Goal: Use online tool/utility: Utilize a website feature to perform a specific function

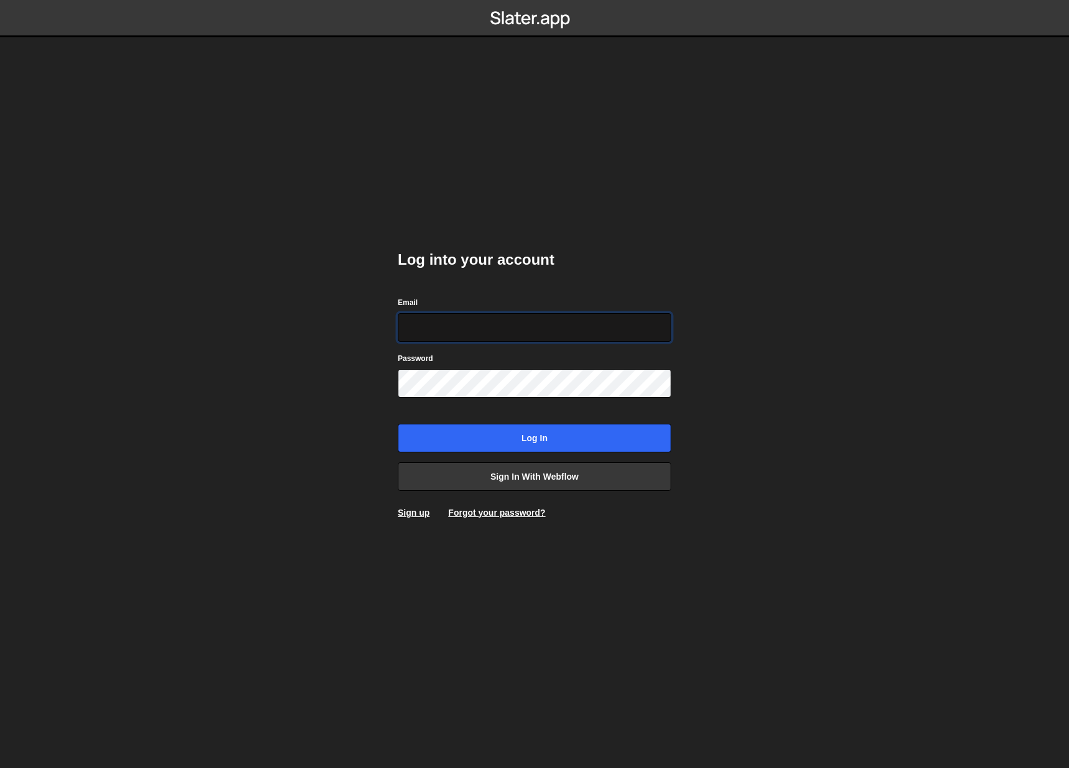
type input "info@overflow.nl"
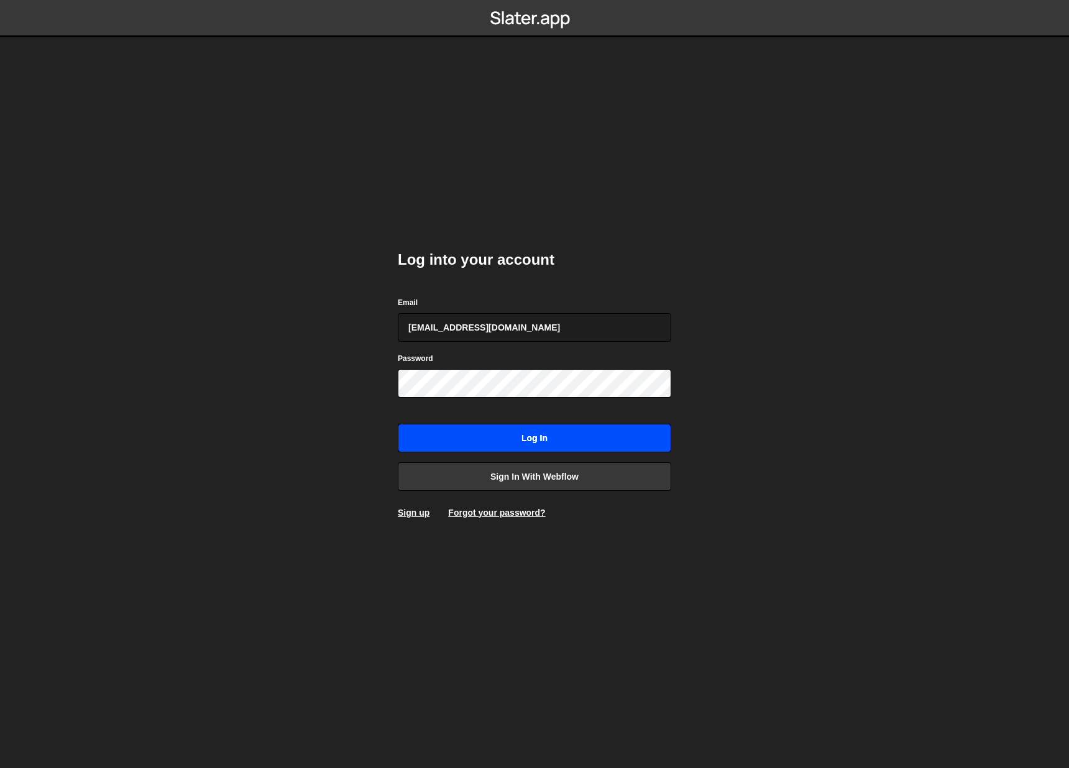
click at [622, 425] on input "Log in" at bounding box center [535, 438] width 274 height 29
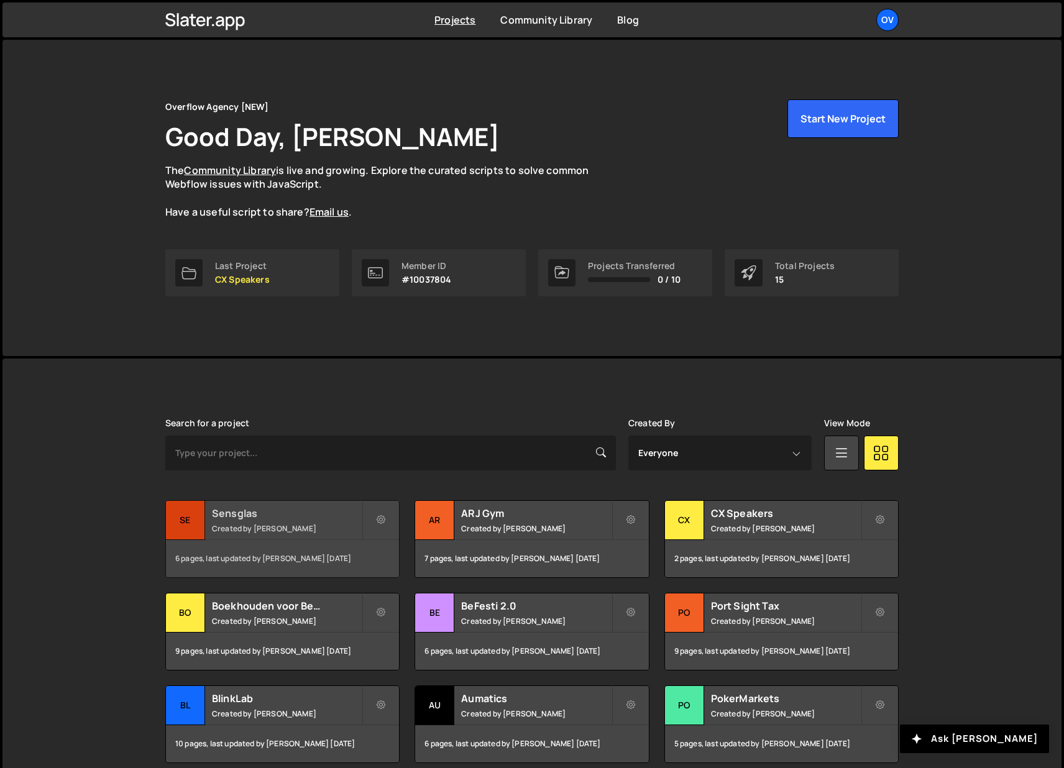
click at [237, 517] on h2 "Sensglas" at bounding box center [287, 514] width 150 height 14
click at [254, 527] on small "Created by Jort Steinebach" at bounding box center [287, 528] width 150 height 11
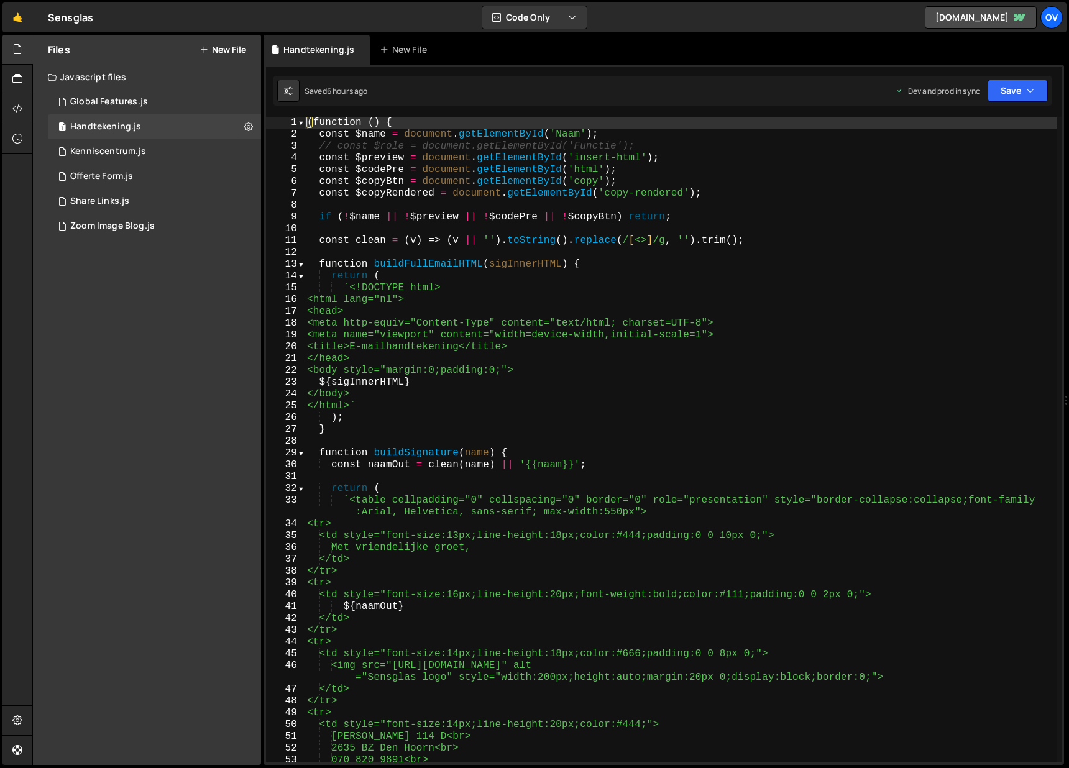
scroll to position [124, 0]
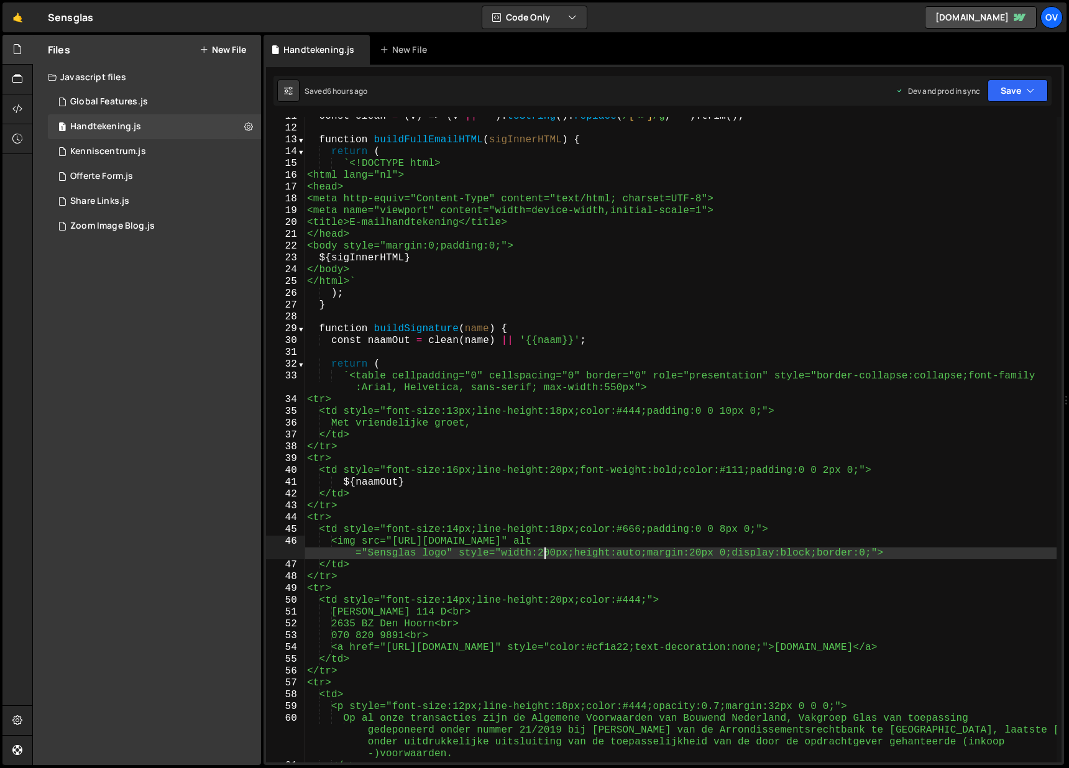
click at [548, 556] on div "const clean = ( v ) => ( v || '' ) . toString ( ) . replace ( / [ <> ] /g , '' …" at bounding box center [681, 445] width 752 height 669
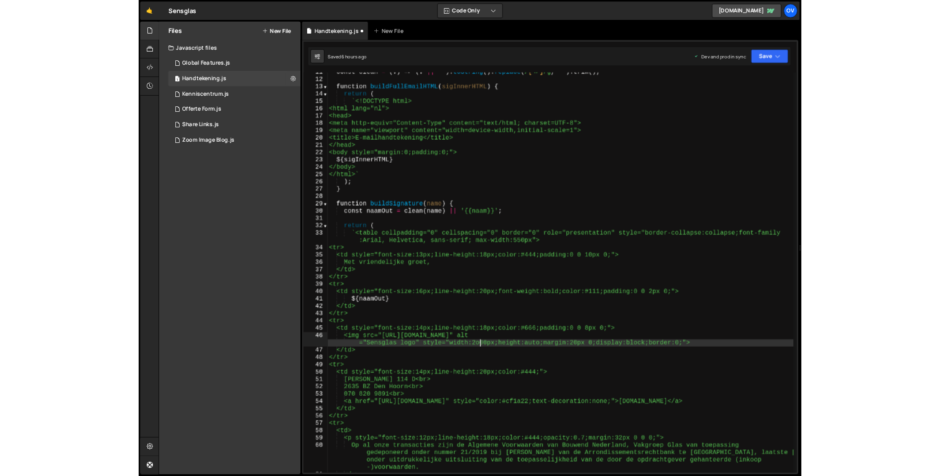
scroll to position [0, 55]
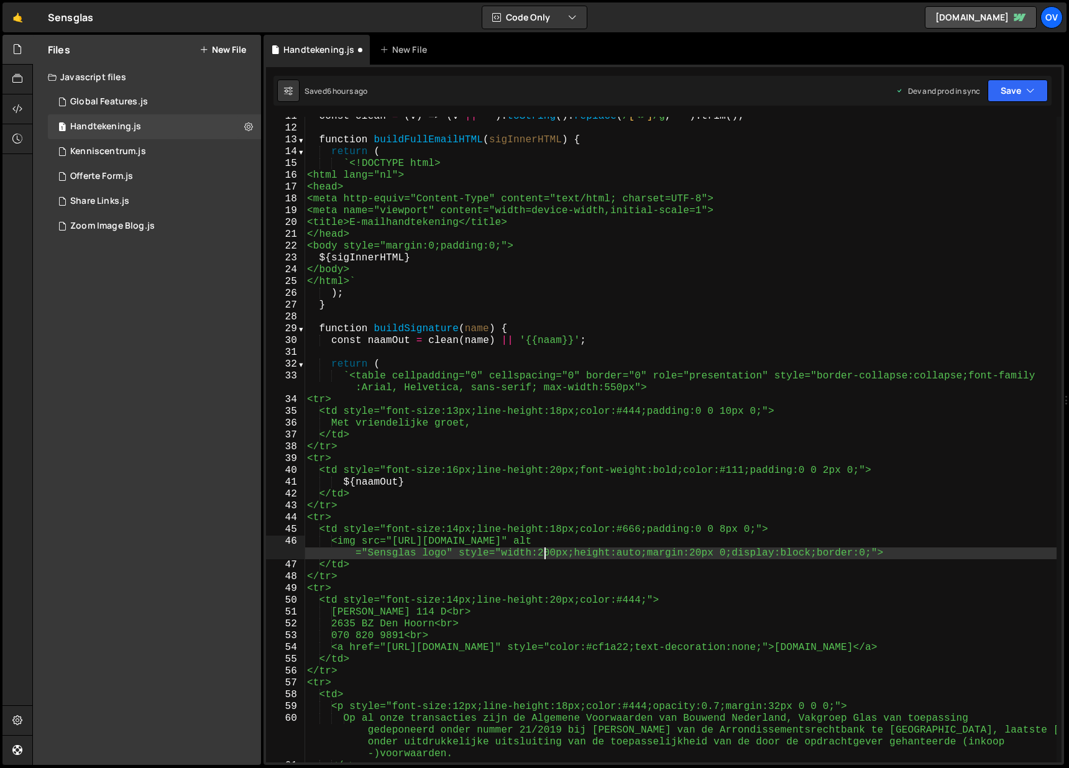
click at [404, 545] on div "const clean = ( v ) => ( v || '' ) . toString ( ) . replace ( / [ <> ] /g , '' …" at bounding box center [681, 445] width 752 height 669
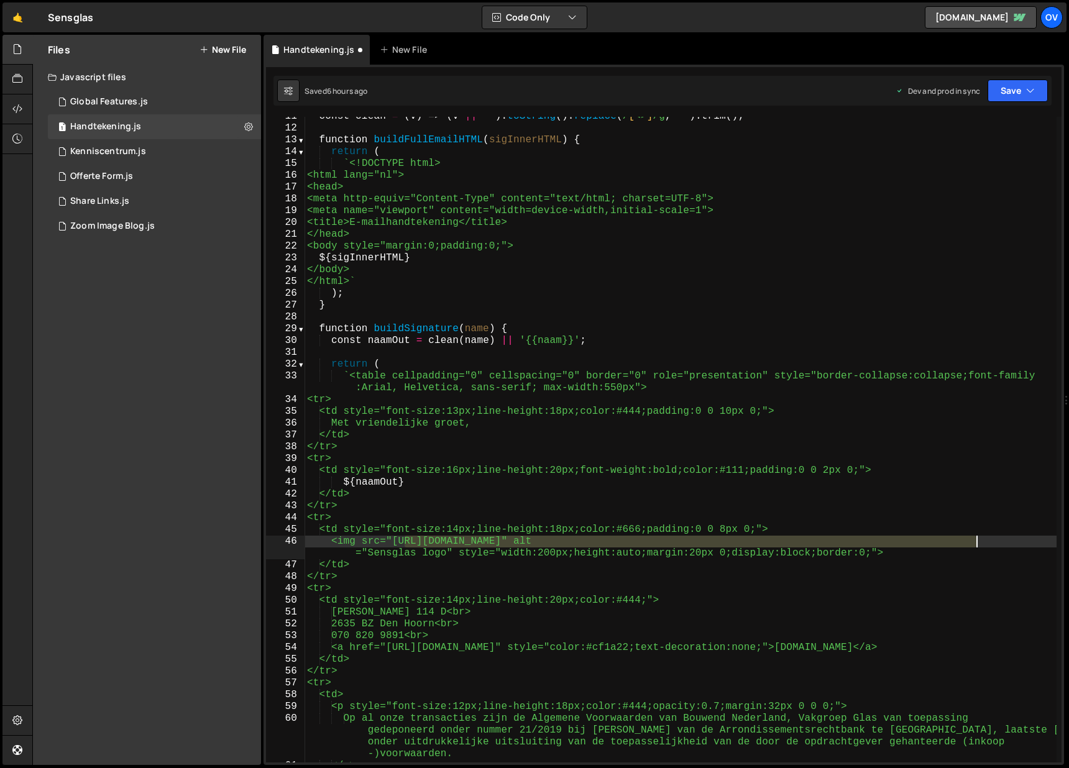
click at [975, 545] on div "const clean = ( v ) => ( v || '' ) . toString ( ) . replace ( / [ <> ] /g , '' …" at bounding box center [681, 445] width 752 height 669
paste textarea "84eed953d239d6fe8f788_Sensglas%20Logo%20Handtekening"
type textarea "<img src="[URL][DOMAIN_NAME]" alt="Sensglas logo" style="width:200px;height:aut…"
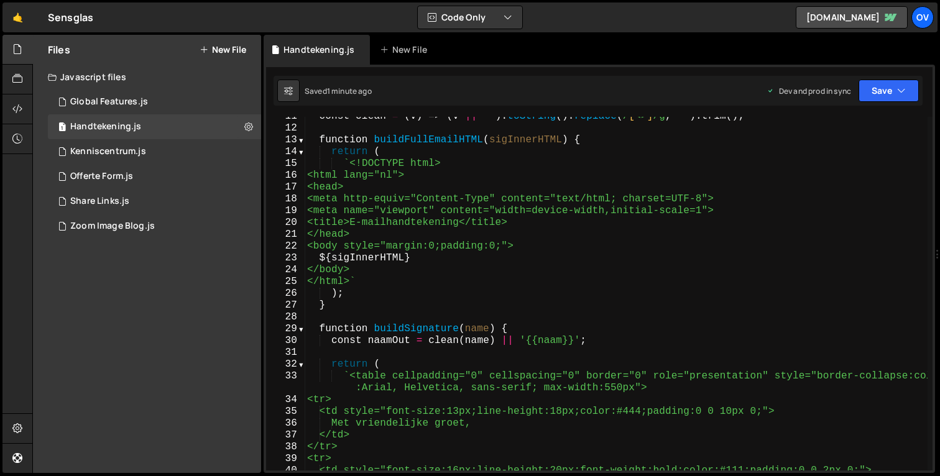
scroll to position [124, 0]
